Goal: Navigation & Orientation: Find specific page/section

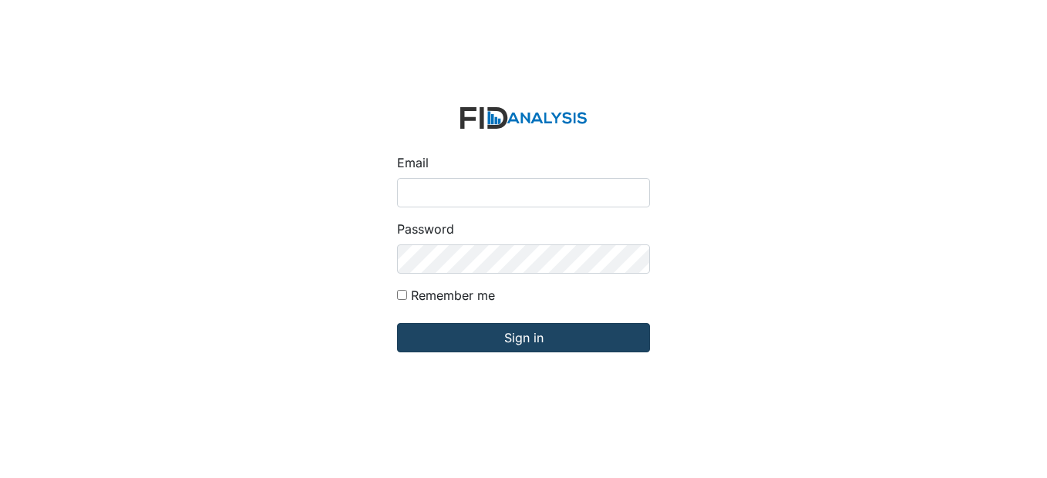
type input "[EMAIL_ADDRESS][DOMAIN_NAME]"
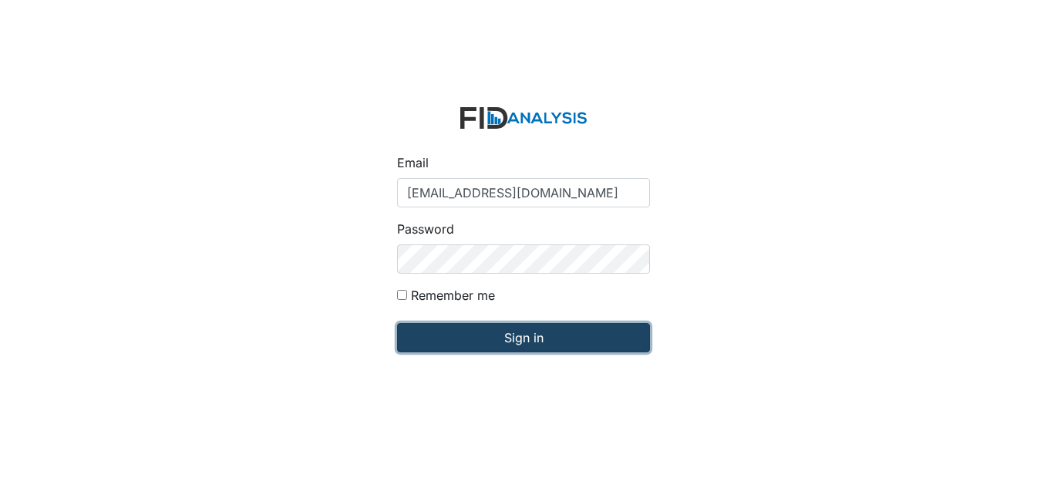
click at [467, 342] on input "Sign in" at bounding box center [523, 337] width 253 height 29
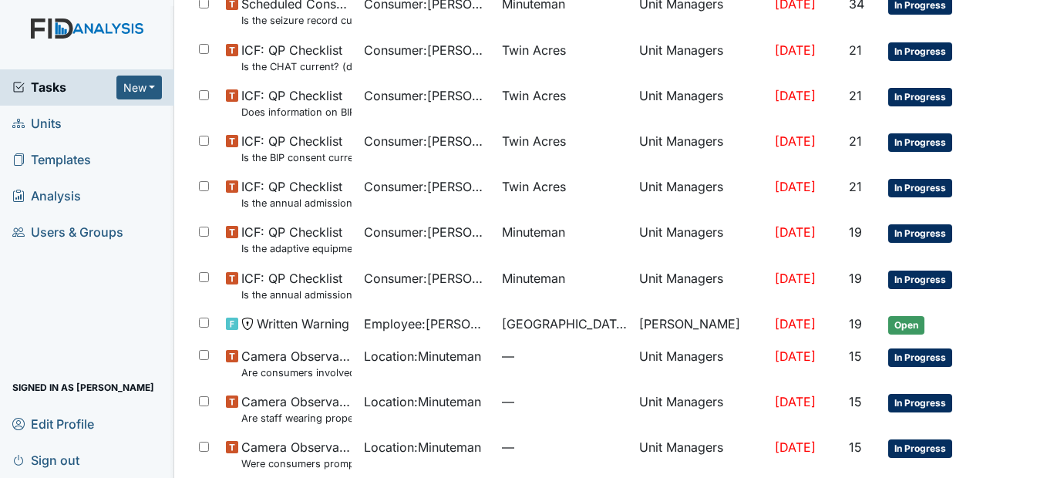
scroll to position [231, 0]
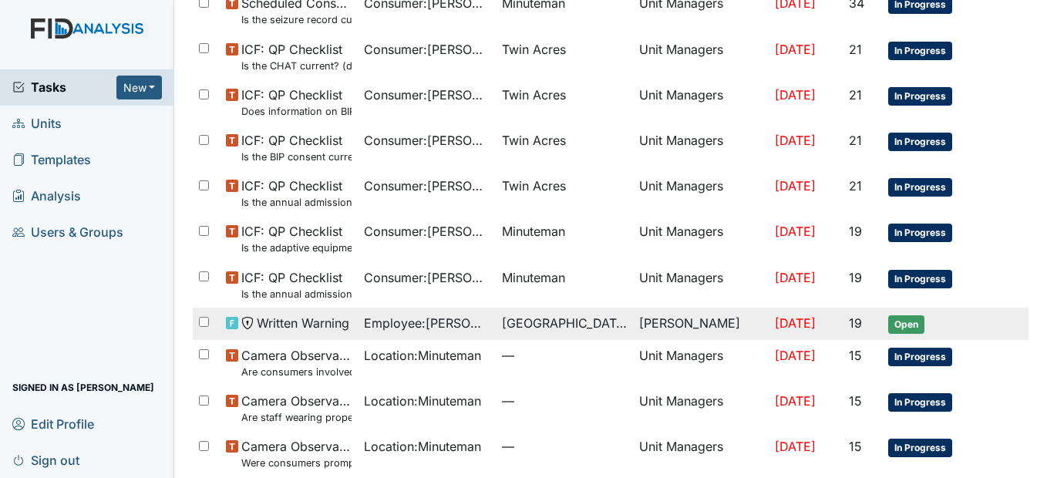
click at [508, 325] on span "Beaufort Heights" at bounding box center [565, 323] width 126 height 18
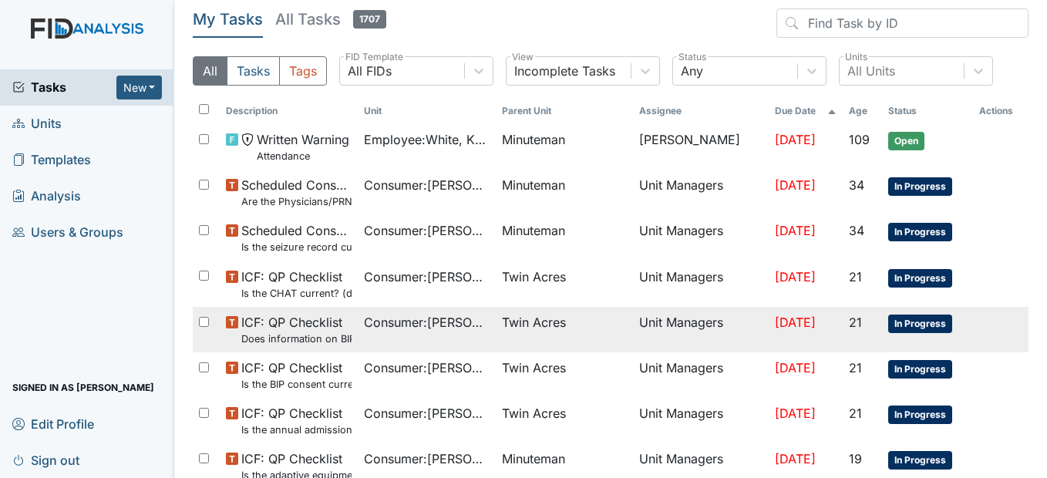
scroll to position [0, 0]
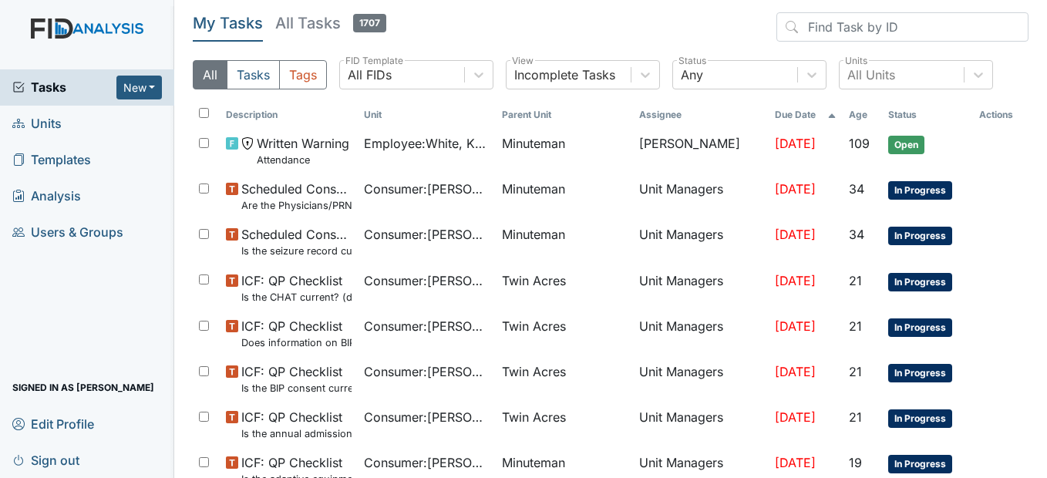
click at [55, 119] on span "Units" at bounding box center [36, 124] width 49 height 24
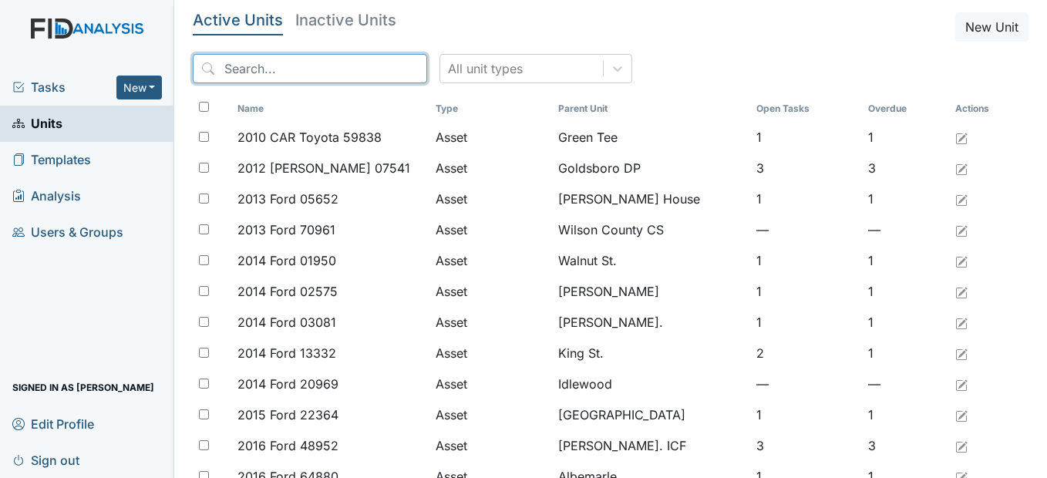
click at [235, 65] on input "search" at bounding box center [310, 68] width 234 height 29
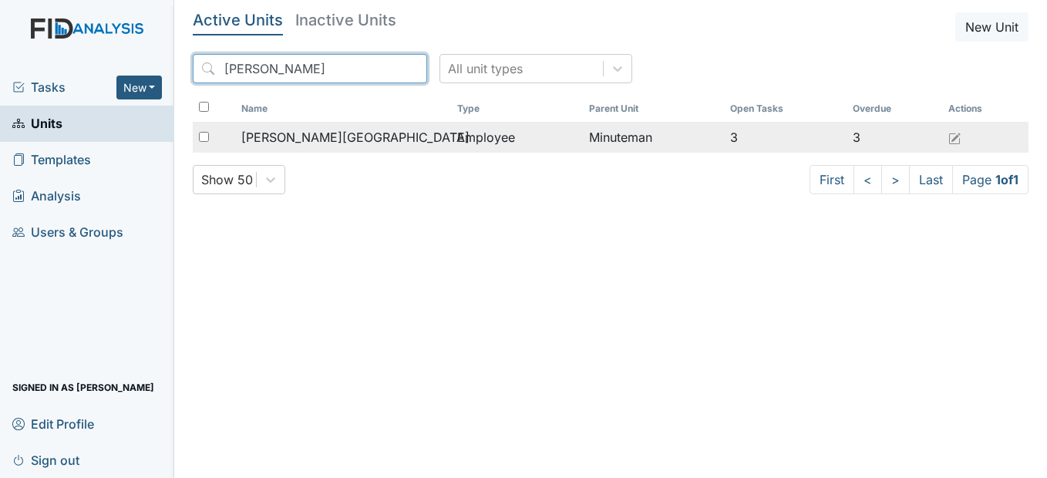
type input "tom"
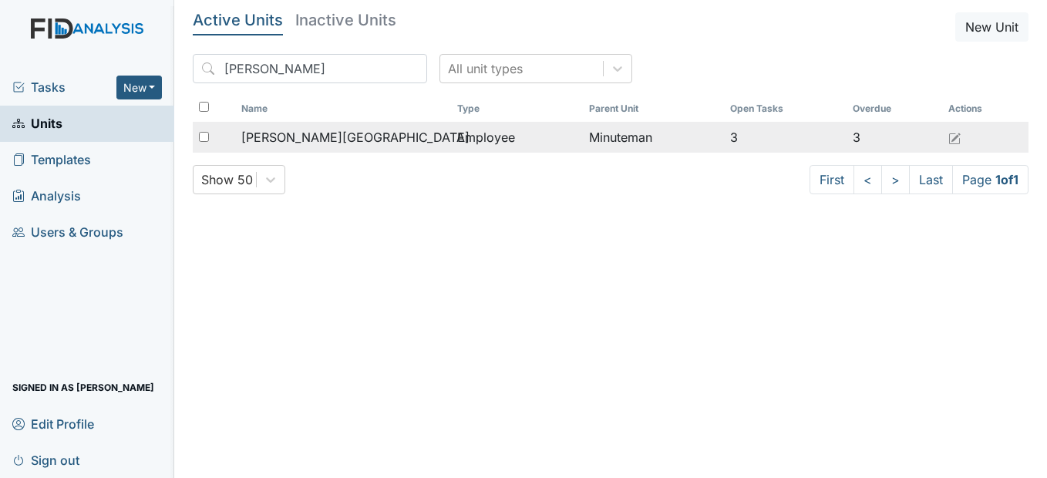
click at [270, 137] on span "[PERSON_NAME][GEOGRAPHIC_DATA]" at bounding box center [355, 137] width 228 height 18
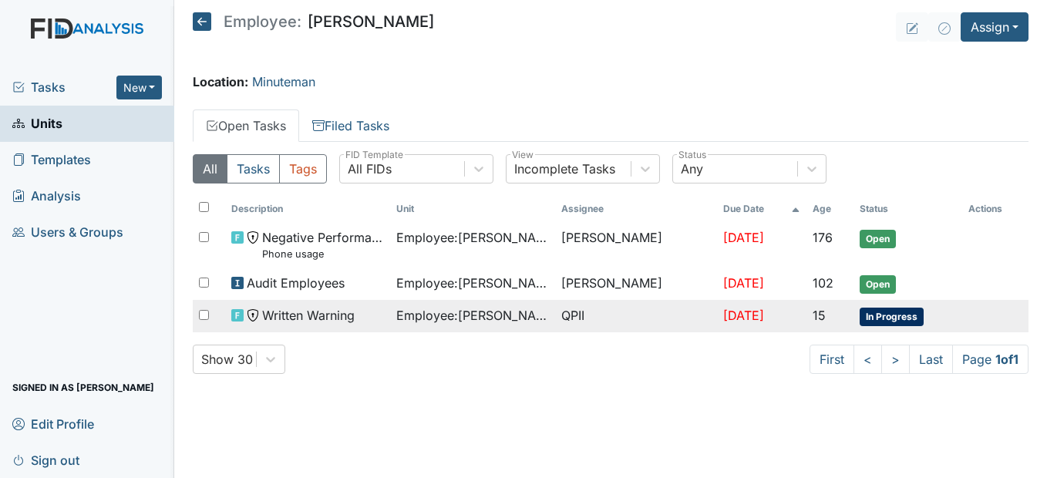
click at [517, 312] on span "Employee : Evans, Tomekia" at bounding box center [472, 315] width 153 height 18
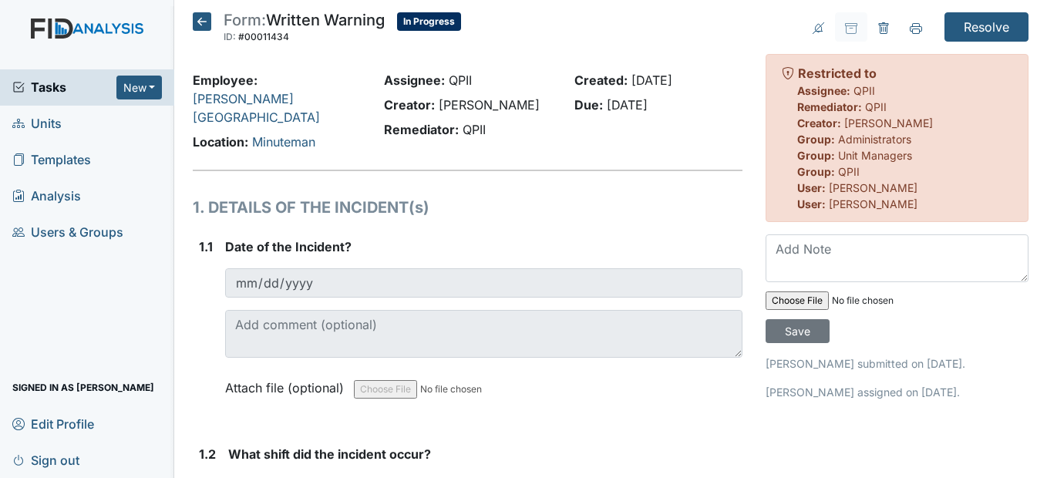
click at [199, 24] on icon at bounding box center [202, 21] width 18 height 18
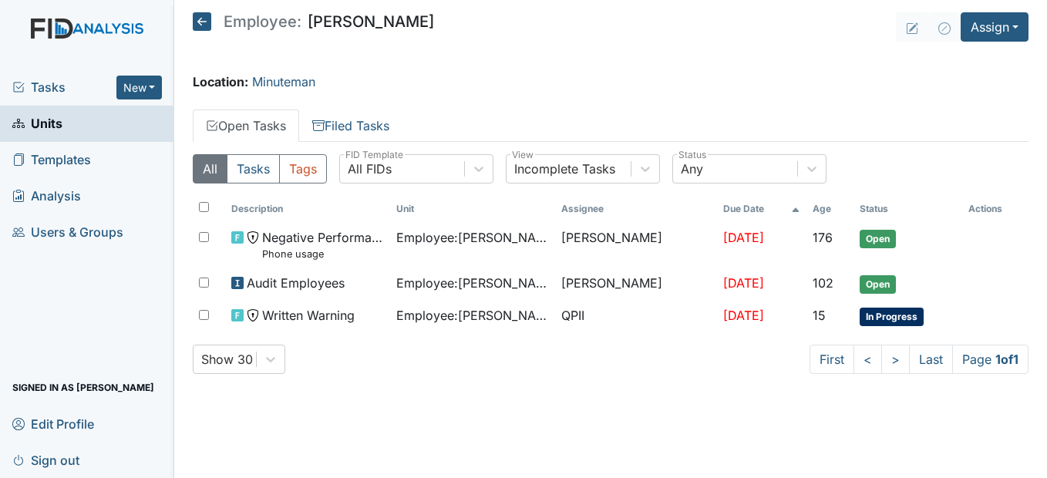
click at [198, 18] on icon at bounding box center [202, 21] width 18 height 18
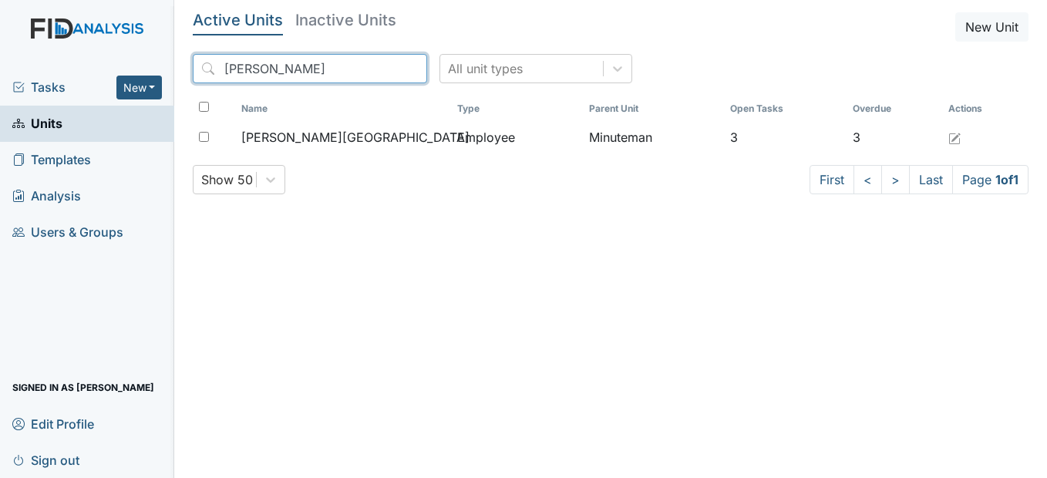
click at [277, 65] on input "tom" at bounding box center [310, 68] width 234 height 29
click at [384, 65] on input "tom" at bounding box center [310, 68] width 234 height 29
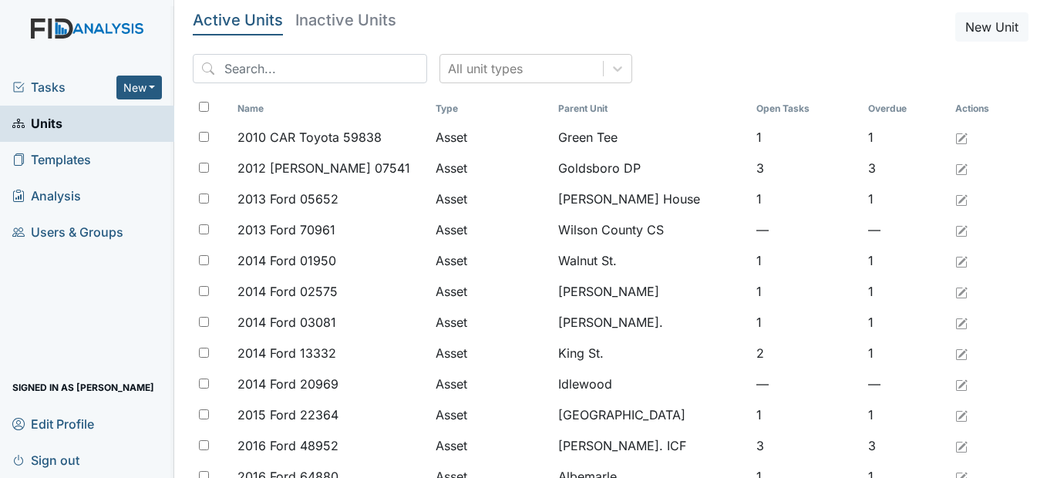
click at [50, 122] on span "Units" at bounding box center [37, 124] width 50 height 24
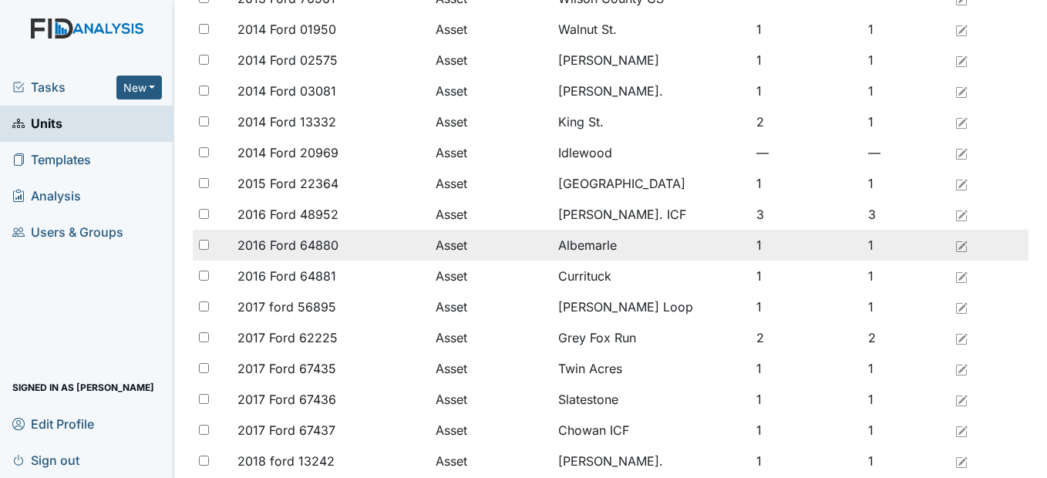
scroll to position [308, 0]
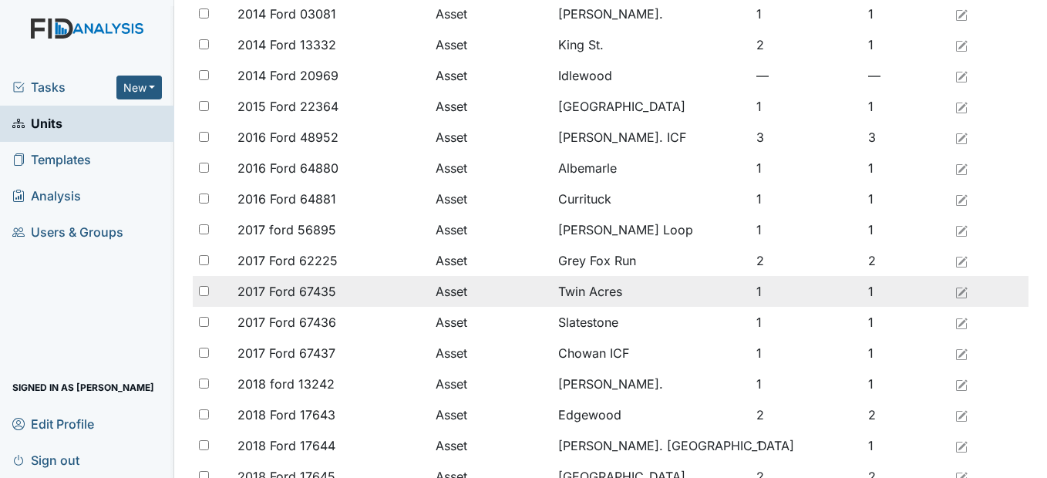
click at [552, 294] on td "Twin Acres" at bounding box center [651, 291] width 198 height 31
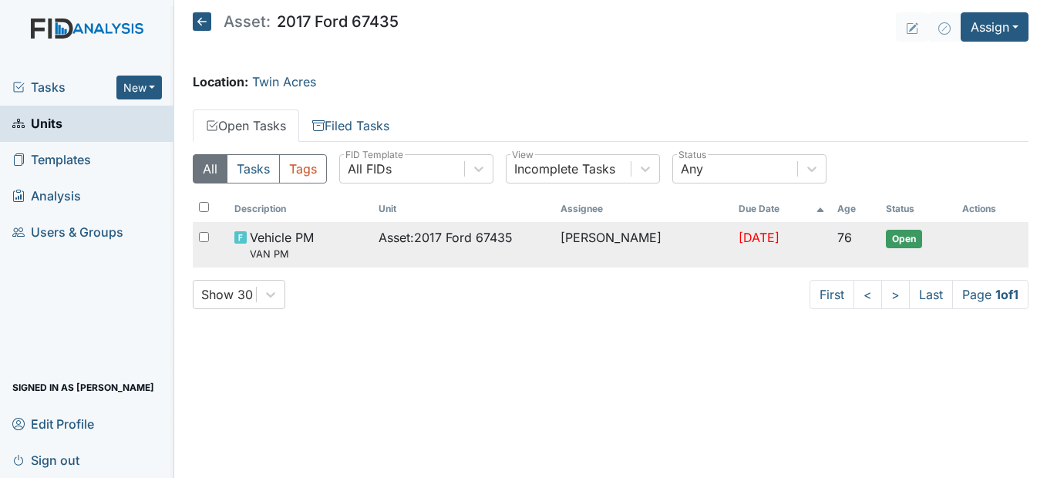
click at [512, 230] on div "Asset : 2017 Ford 67435" at bounding box center [463, 237] width 170 height 18
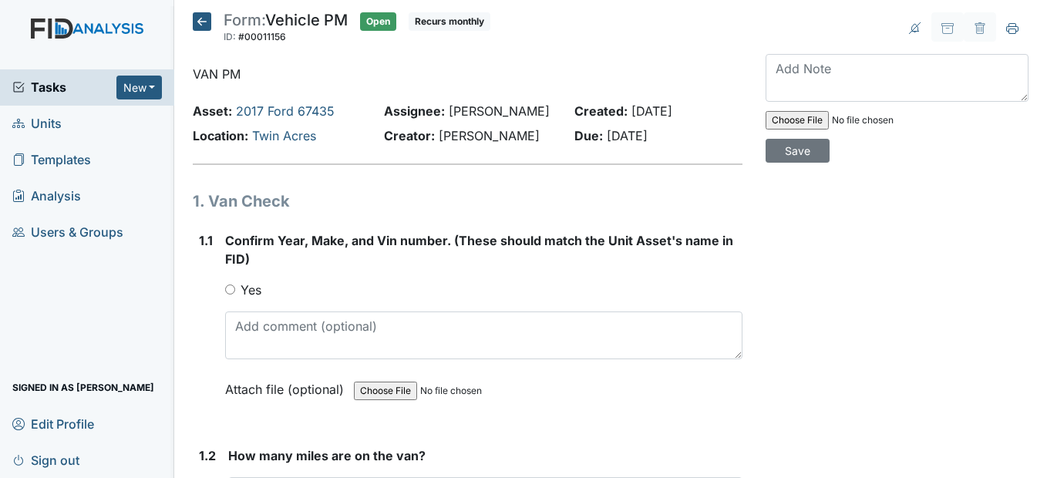
click at [197, 18] on icon at bounding box center [202, 21] width 18 height 18
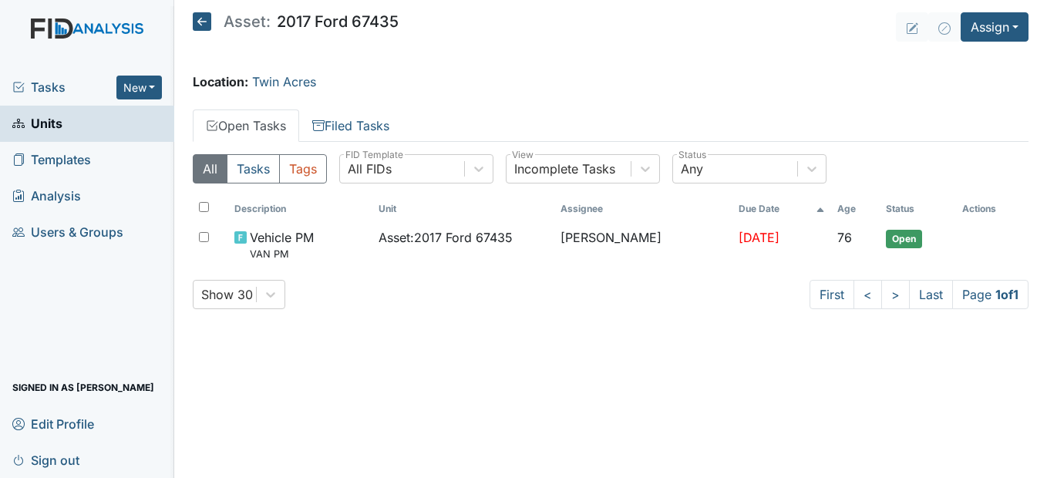
click at [201, 25] on icon at bounding box center [202, 21] width 18 height 18
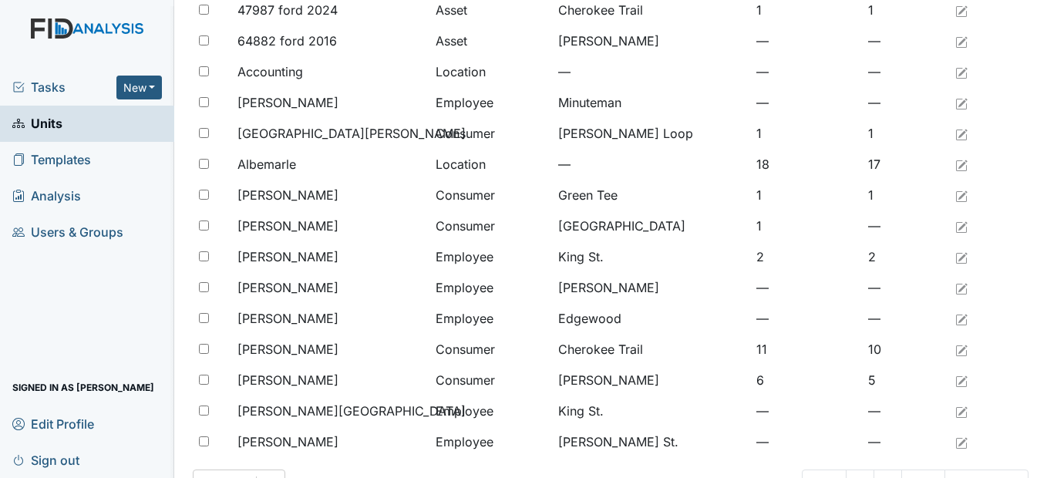
scroll to position [1251, 0]
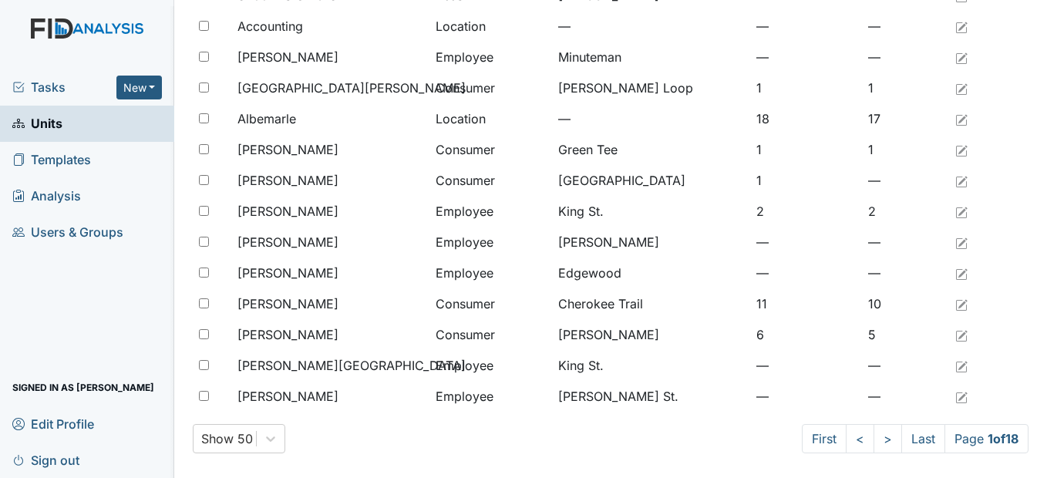
click at [86, 165] on span "Templates" at bounding box center [51, 160] width 79 height 24
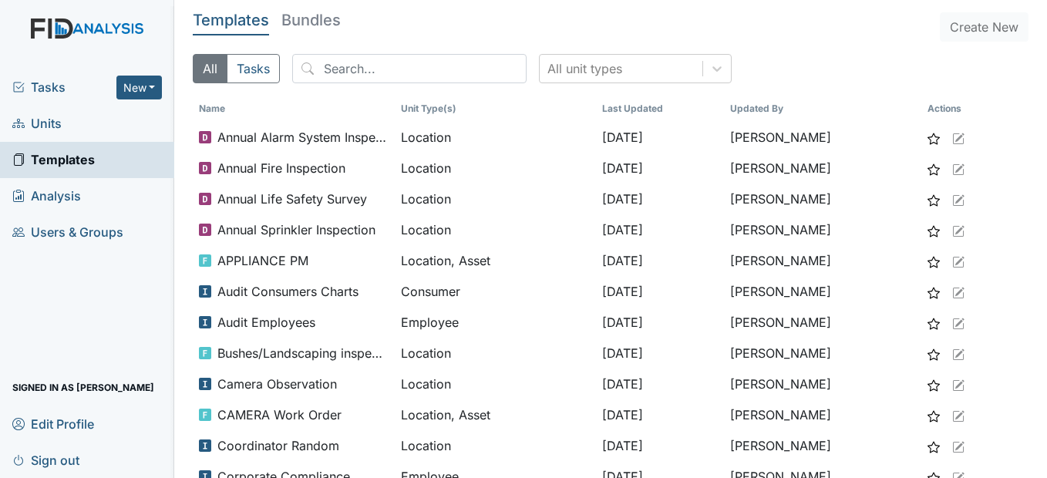
drag, startPoint x: 410, startPoint y: 143, endPoint x: 492, endPoint y: 95, distance: 94.6
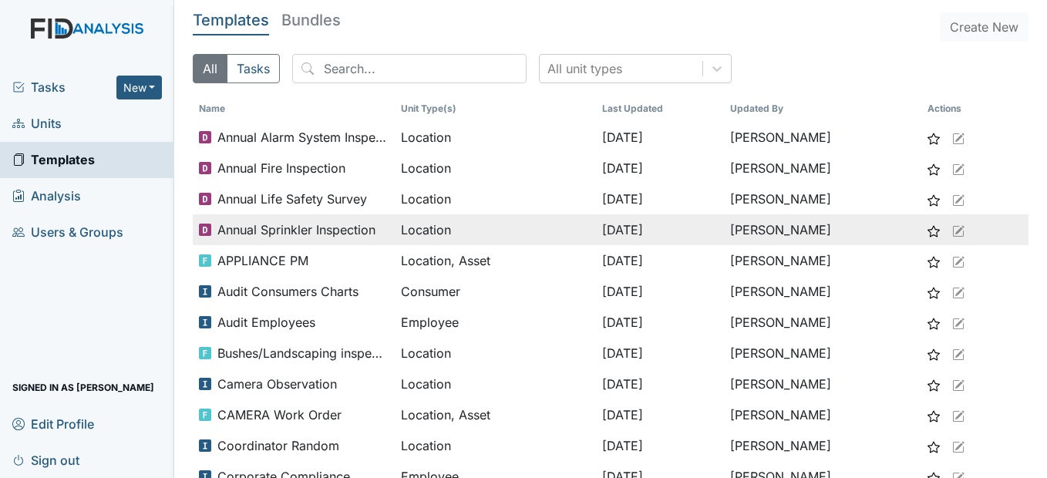
click at [364, 230] on span "Annual Sprinkler Inspection" at bounding box center [296, 229] width 158 height 18
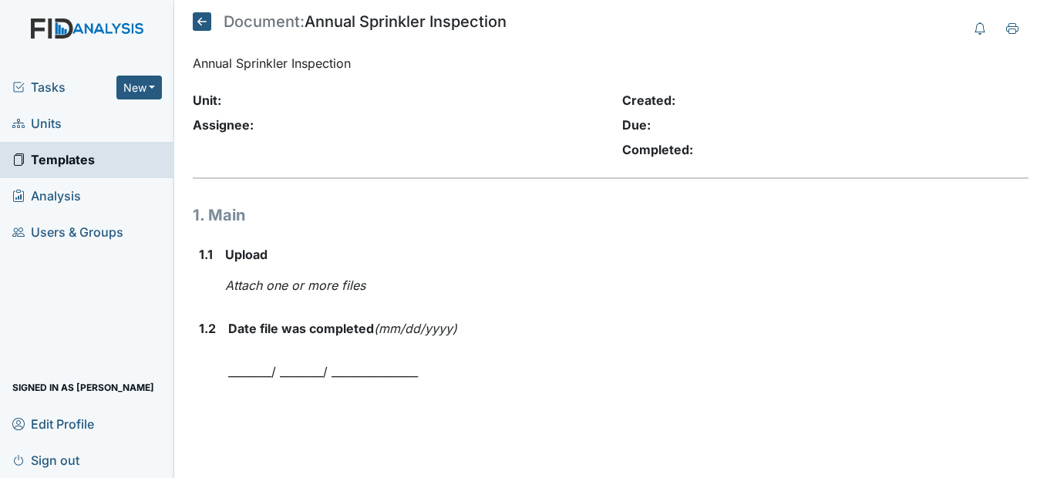
click at [201, 23] on icon at bounding box center [202, 21] width 18 height 18
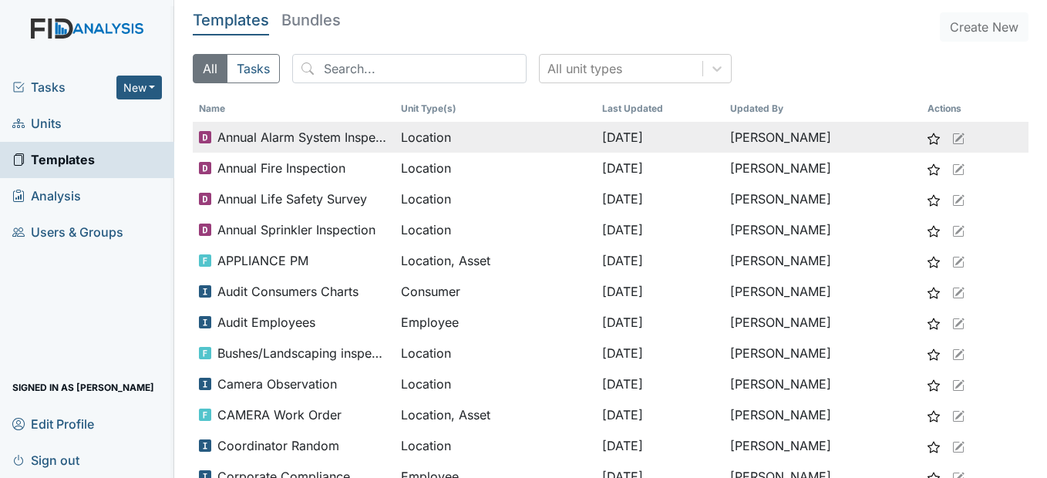
click at [320, 139] on span "Annual Alarm System Inspection" at bounding box center [302, 137] width 170 height 18
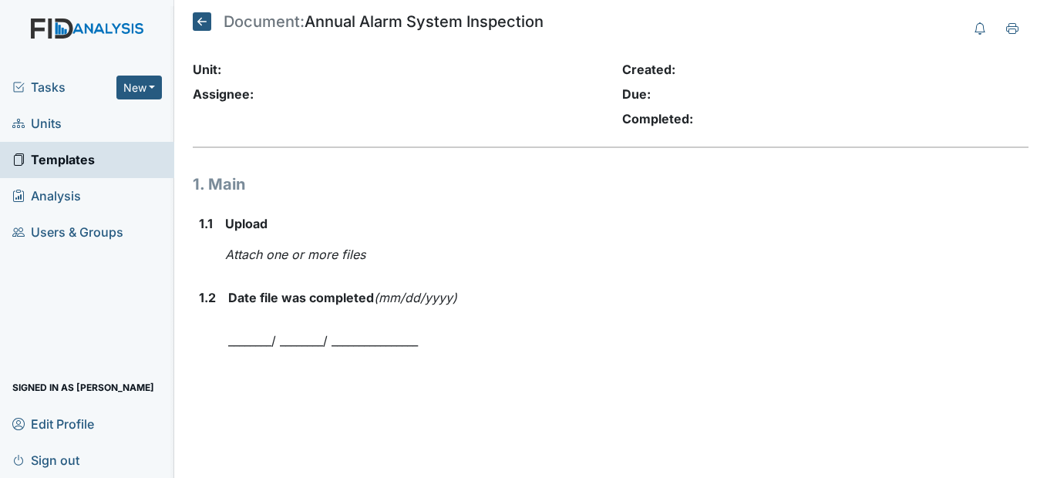
click at [206, 22] on icon at bounding box center [202, 21] width 18 height 18
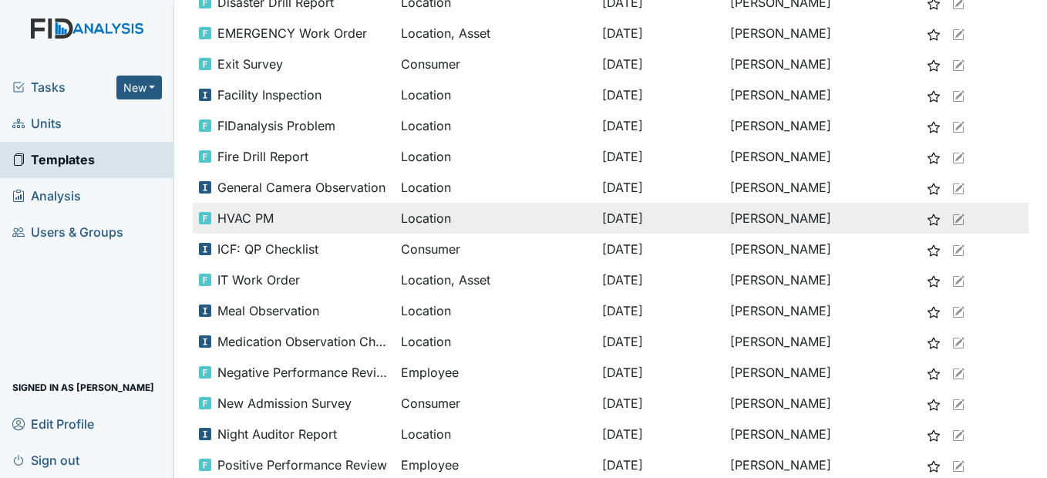
scroll to position [512, 0]
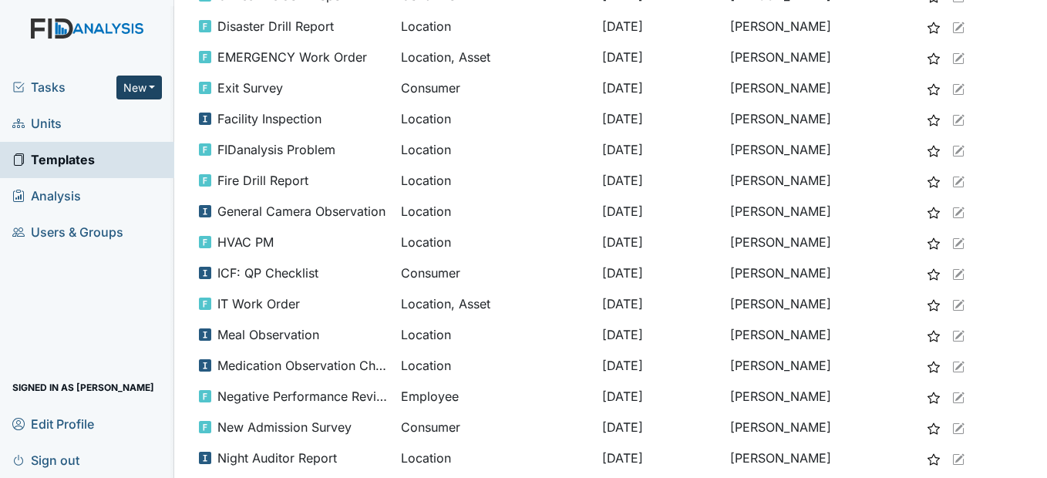
click at [139, 92] on button "New" at bounding box center [139, 88] width 46 height 24
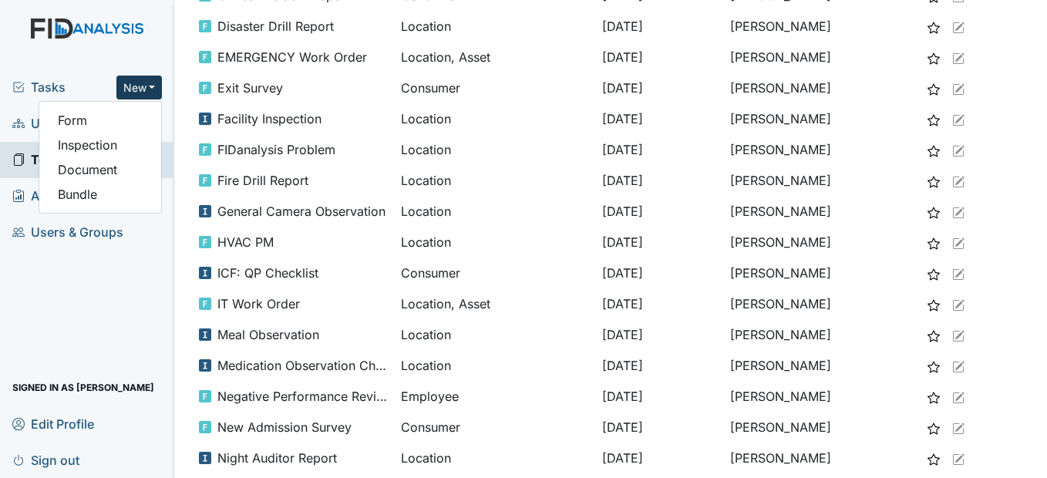
click at [84, 66] on img at bounding box center [87, 43] width 174 height 51
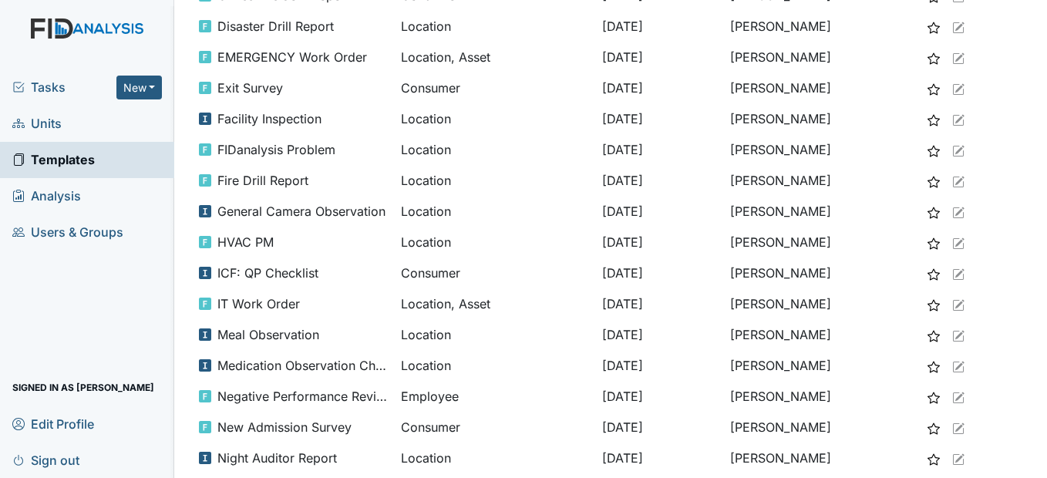
click at [45, 84] on span "Tasks" at bounding box center [64, 87] width 104 height 18
